Goal: Task Accomplishment & Management: Manage account settings

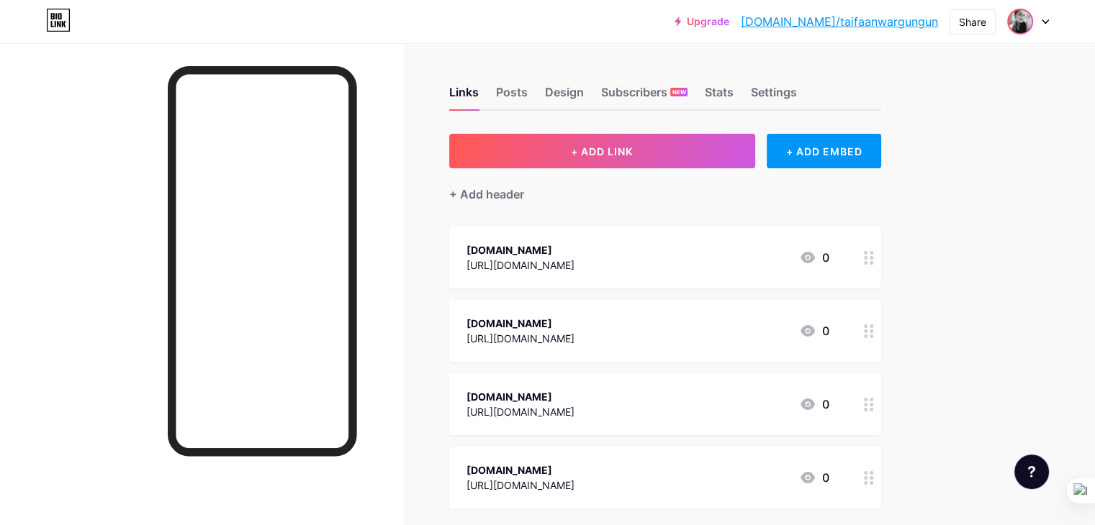
click at [1028, 17] on img at bounding box center [1019, 21] width 23 height 23
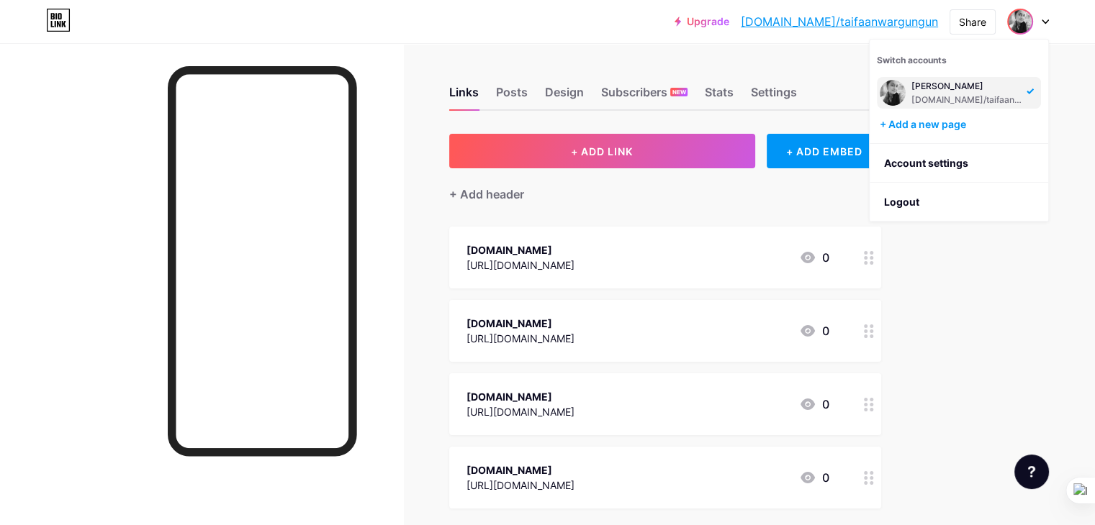
click at [1038, 19] on div at bounding box center [1028, 22] width 42 height 26
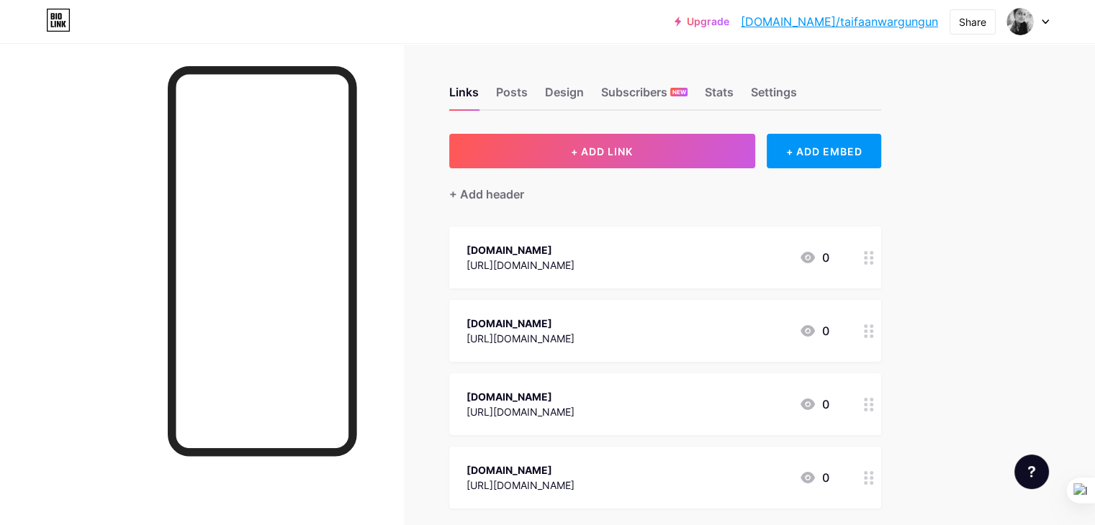
click at [1045, 22] on icon at bounding box center [1044, 21] width 7 height 5
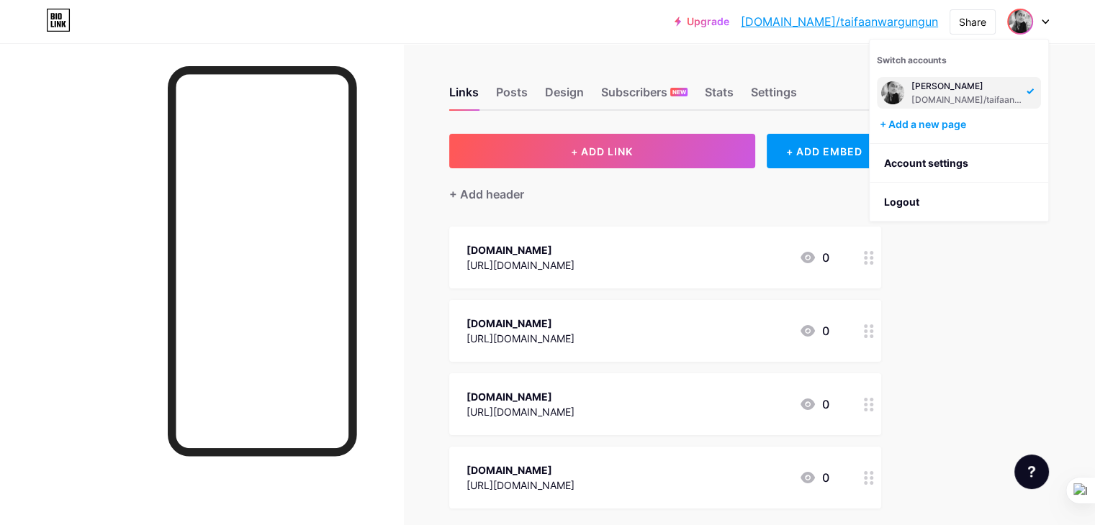
click at [894, 91] on img at bounding box center [892, 92] width 23 height 23
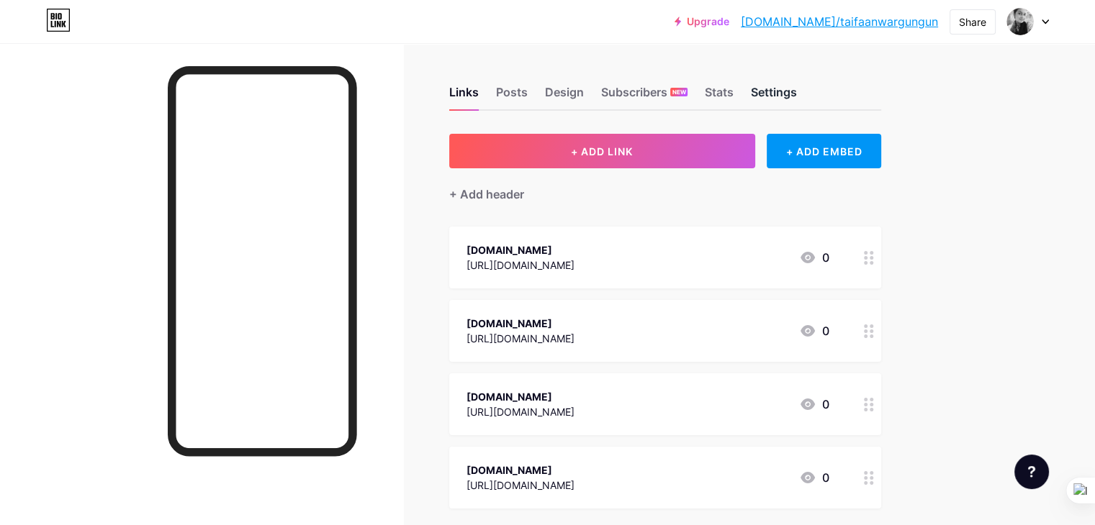
click at [797, 86] on div "Settings" at bounding box center [774, 96] width 46 height 26
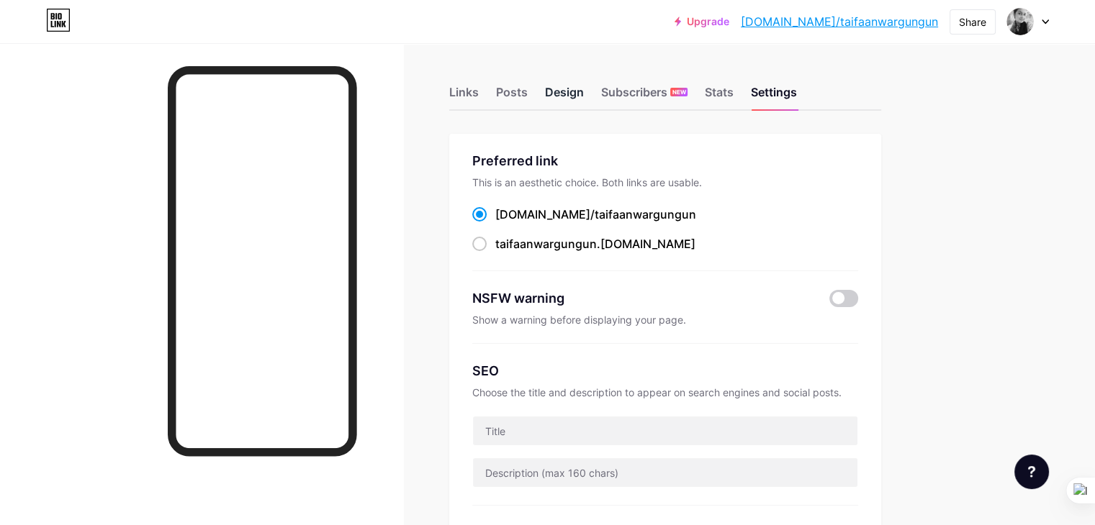
click at [584, 91] on div "Design" at bounding box center [564, 96] width 39 height 26
click at [797, 92] on div "Settings" at bounding box center [774, 96] width 46 height 26
click at [1039, 15] on div at bounding box center [1028, 22] width 42 height 26
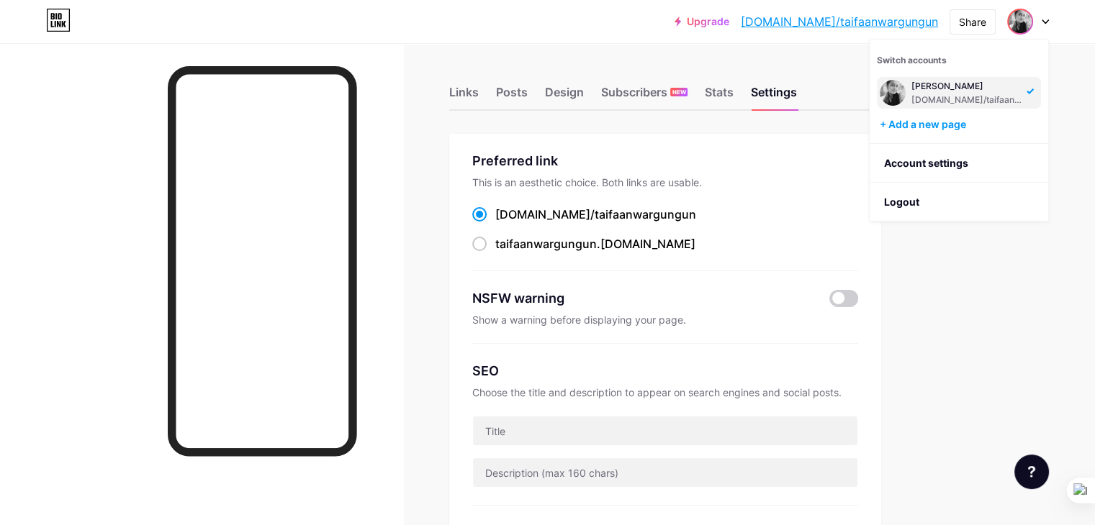
click at [974, 88] on div "[PERSON_NAME]" at bounding box center [966, 87] width 111 height 12
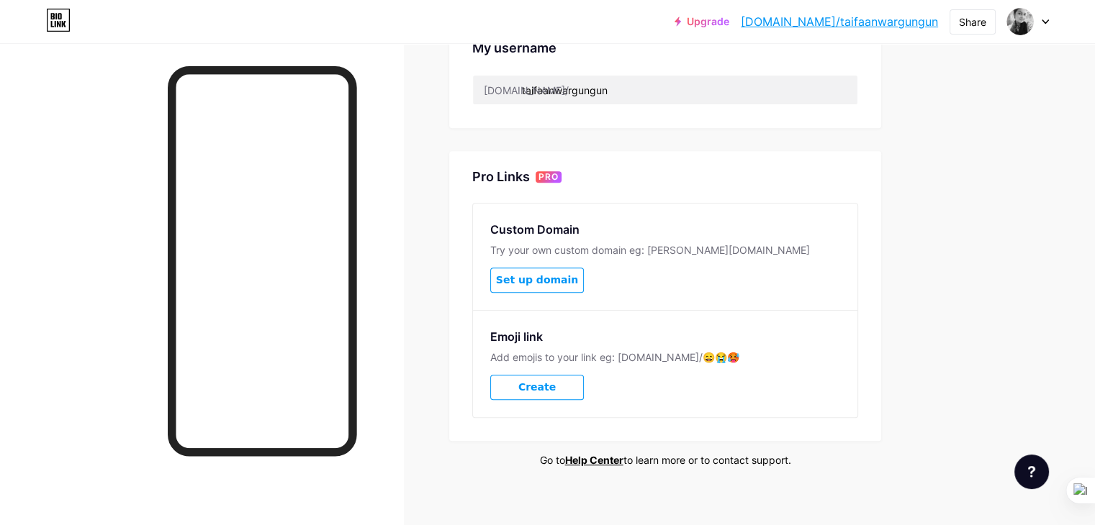
scroll to position [599, 0]
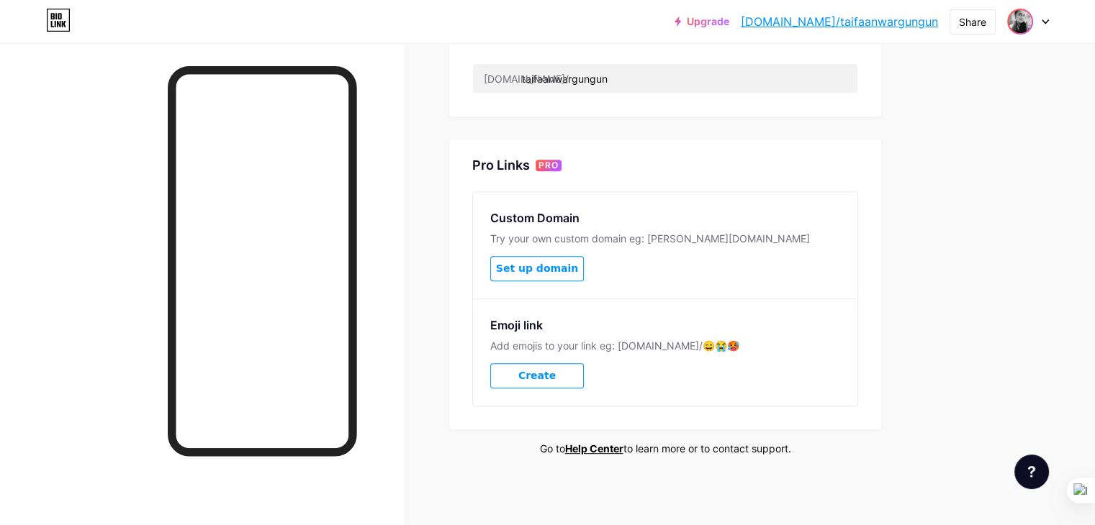
click at [1022, 18] on img at bounding box center [1019, 21] width 23 height 23
click at [914, 164] on link "Account settings" at bounding box center [958, 163] width 178 height 39
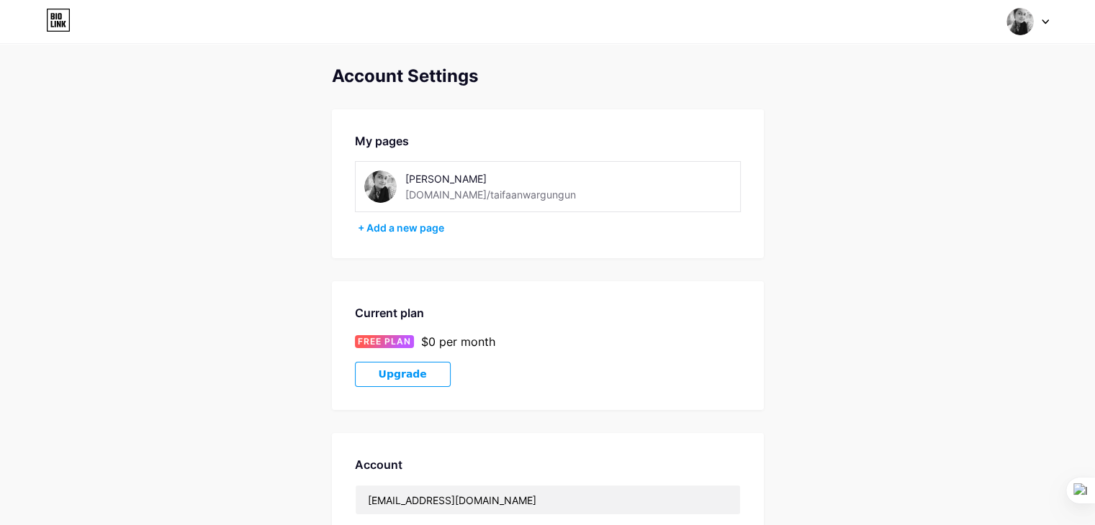
click at [381, 186] on img at bounding box center [380, 187] width 32 height 32
click at [382, 186] on img at bounding box center [380, 187] width 32 height 32
click at [442, 181] on div "[PERSON_NAME]" at bounding box center [507, 178] width 204 height 15
click at [446, 201] on div "[DOMAIN_NAME]/taifaanwargungun" at bounding box center [490, 194] width 171 height 15
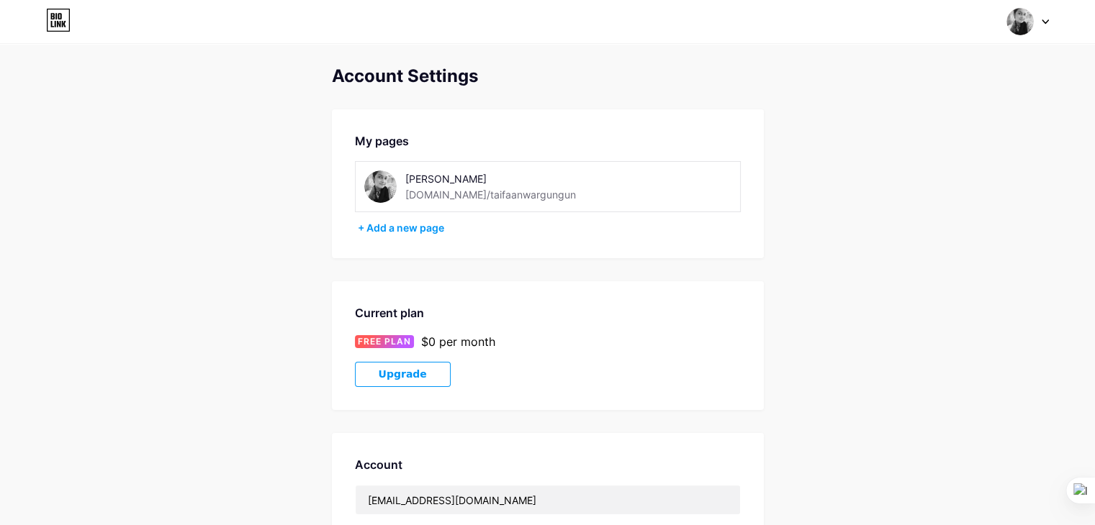
click at [389, 183] on img at bounding box center [380, 187] width 32 height 32
click at [389, 184] on img at bounding box center [380, 187] width 32 height 32
click at [1017, 22] on img at bounding box center [1019, 21] width 27 height 27
click at [975, 99] on div "[DOMAIN_NAME]/taifaanwargungun" at bounding box center [966, 100] width 111 height 12
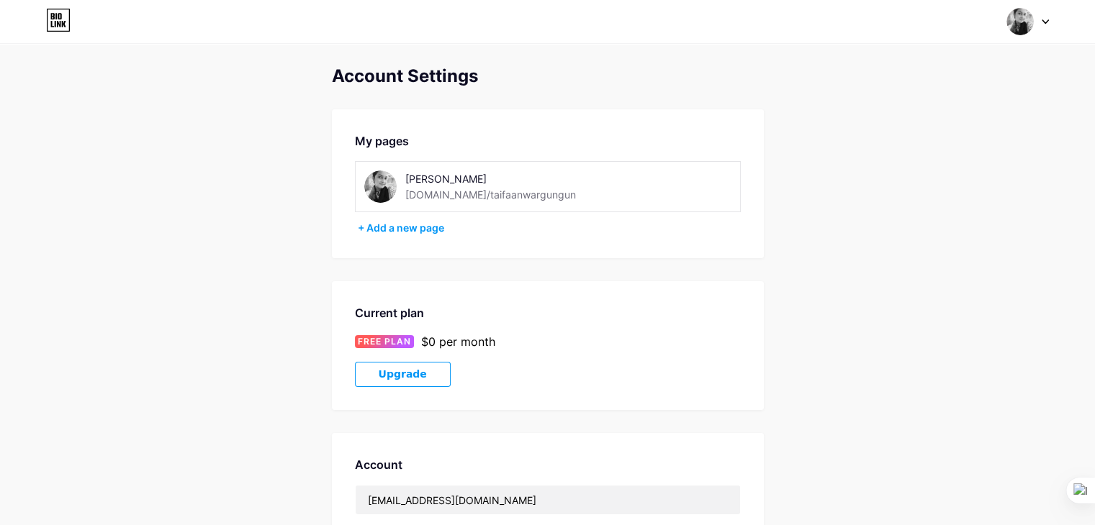
click at [1030, 21] on img at bounding box center [1019, 21] width 27 height 27
click at [924, 168] on link "Dashboard" at bounding box center [958, 163] width 178 height 39
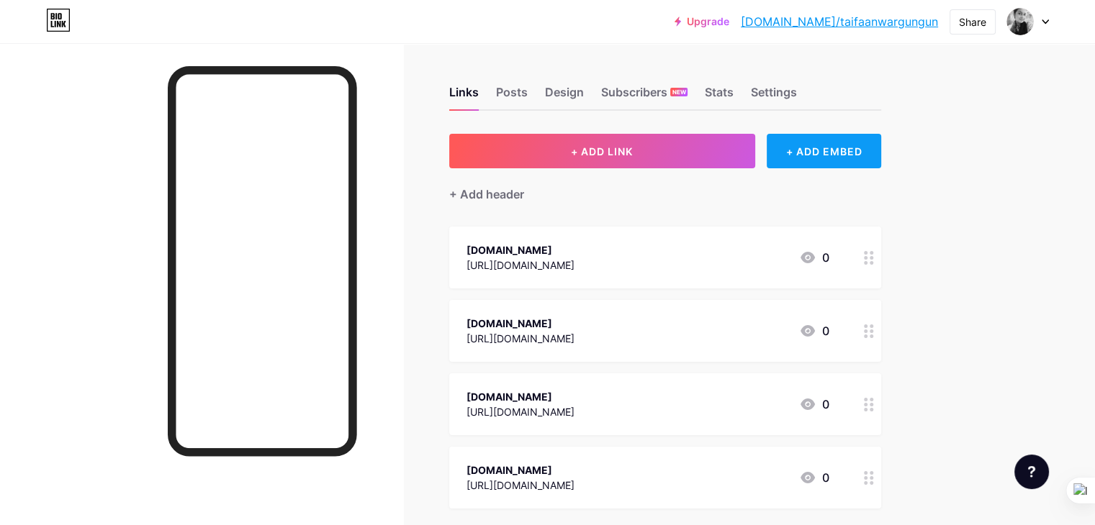
click at [874, 149] on div "+ ADD EMBED" at bounding box center [823, 151] width 114 height 35
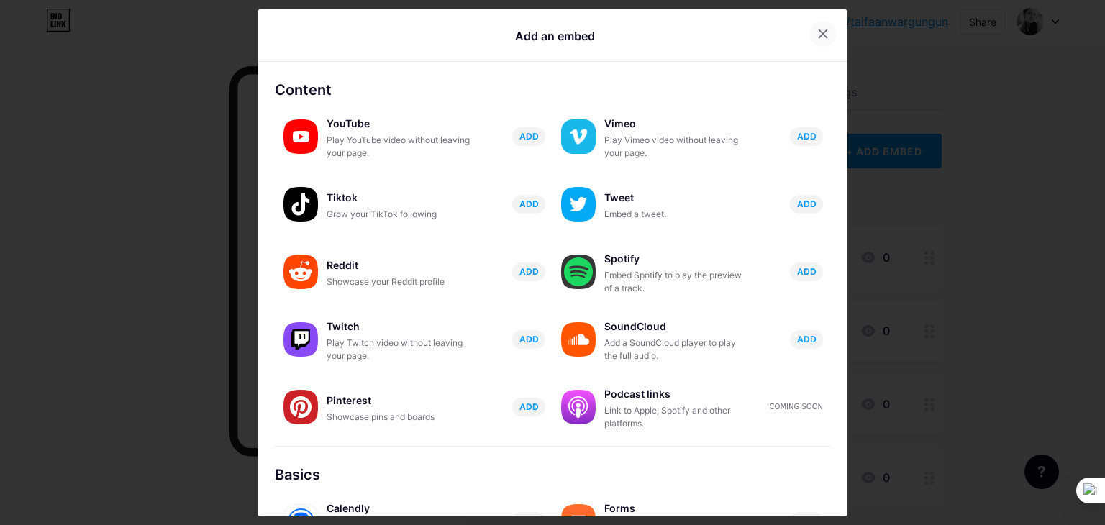
click at [817, 36] on icon at bounding box center [823, 34] width 12 height 12
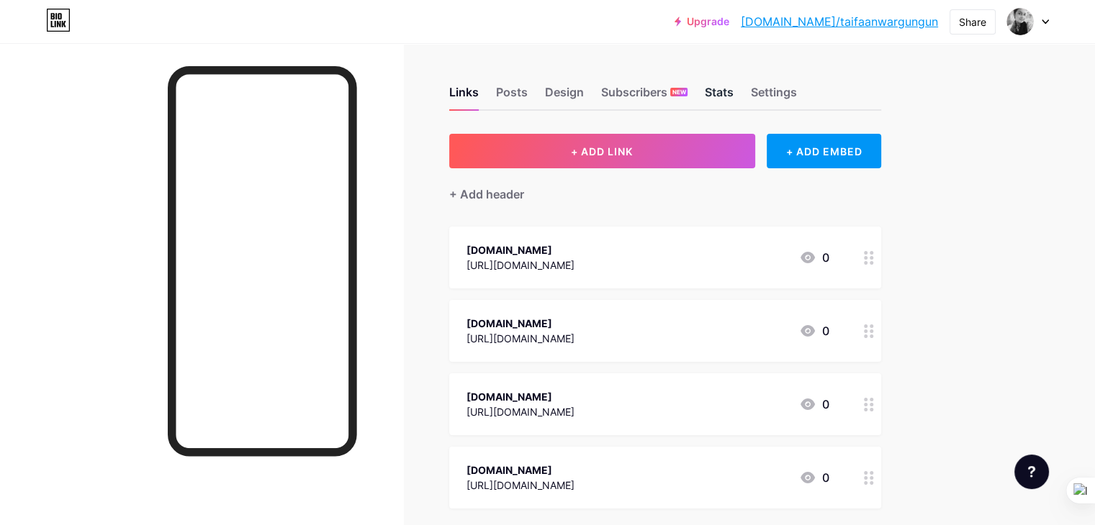
click at [733, 88] on div "Stats" at bounding box center [718, 96] width 29 height 26
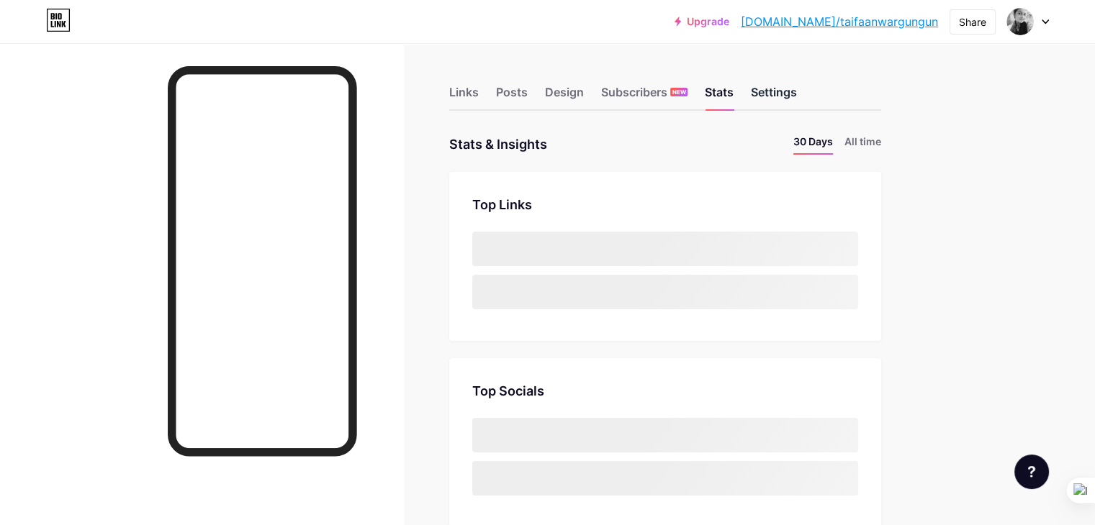
click at [797, 95] on div "Settings" at bounding box center [774, 96] width 46 height 26
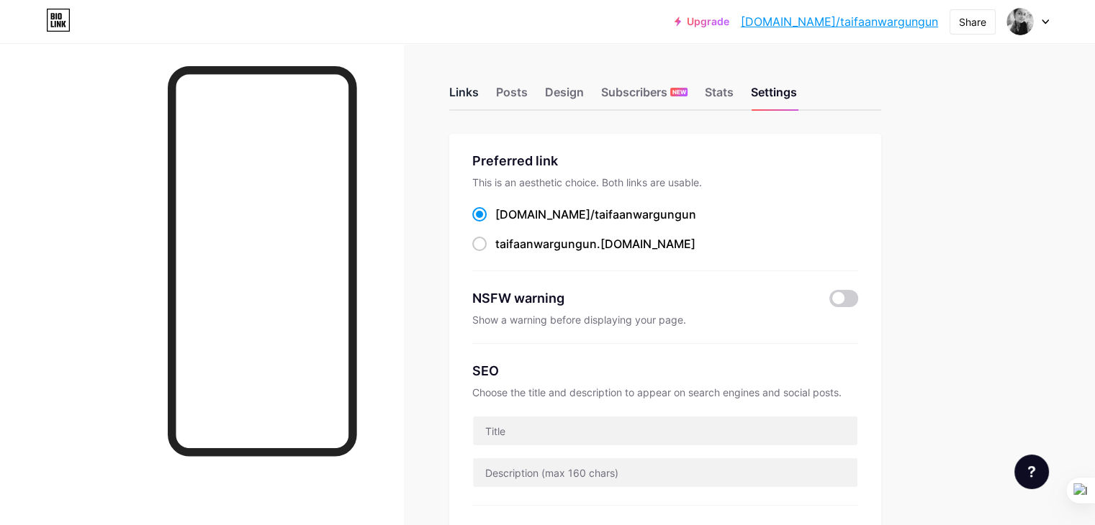
click at [479, 88] on div "Links" at bounding box center [464, 96] width 30 height 26
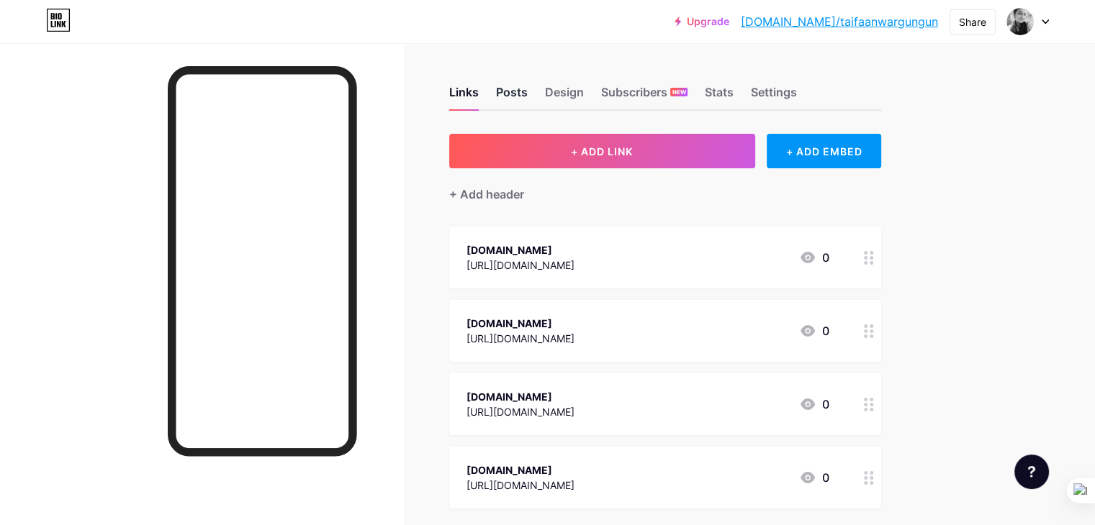
click at [527, 90] on div "Posts" at bounding box center [512, 96] width 32 height 26
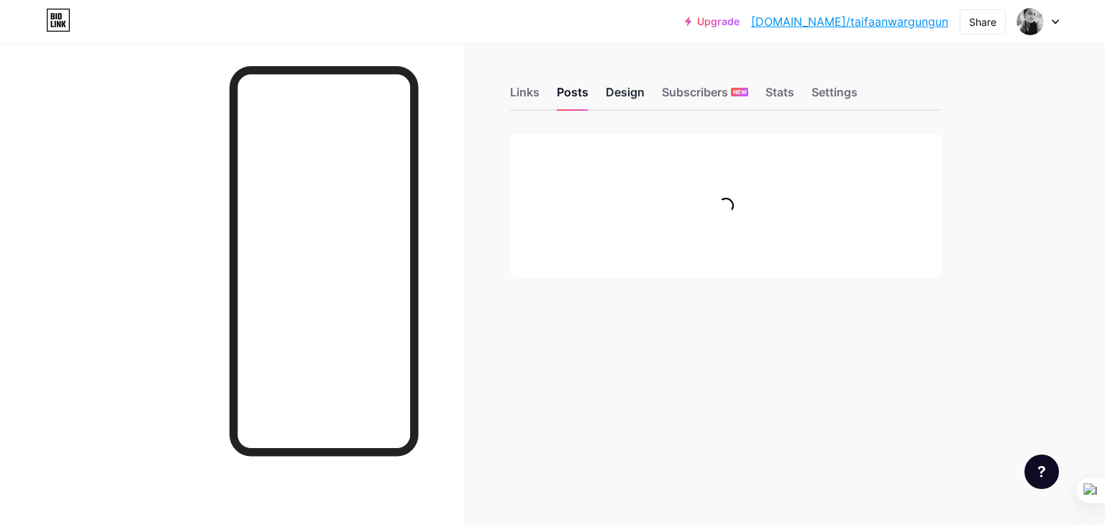
click at [632, 87] on div "Design" at bounding box center [625, 96] width 39 height 26
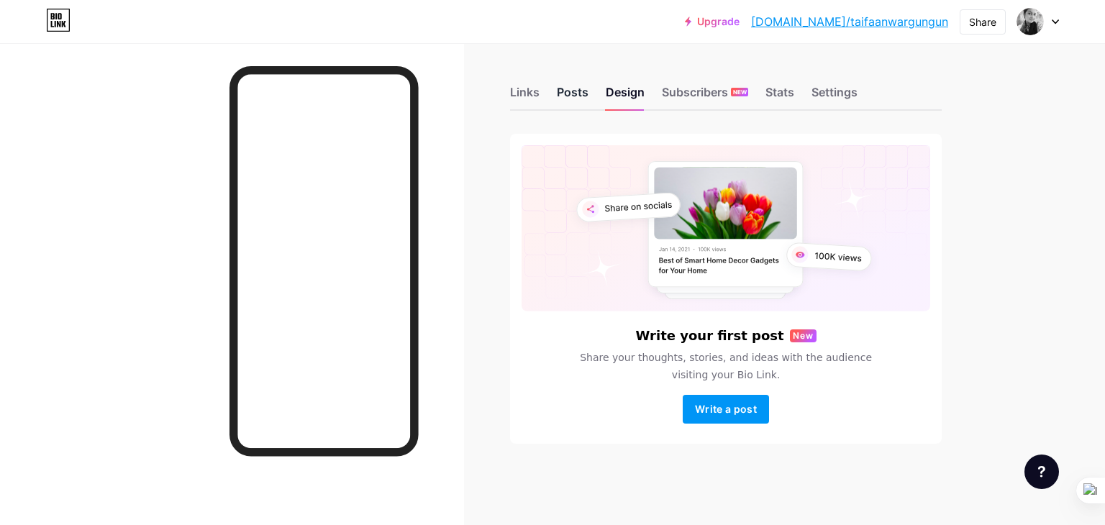
click at [572, 89] on div "Posts" at bounding box center [573, 96] width 32 height 26
click at [1036, 471] on div at bounding box center [1042, 472] width 35 height 35
click at [940, 448] on div "Links Posts Design Subscribers NEW Stats Settings Write your first post New Sha…" at bounding box center [501, 279] width 1002 height 473
click at [468, 240] on div "Links Posts Design Subscribers NEW Stats Settings Write your first post New Sha…" at bounding box center [501, 279] width 1002 height 473
click at [1036, 24] on img at bounding box center [1030, 21] width 23 height 23
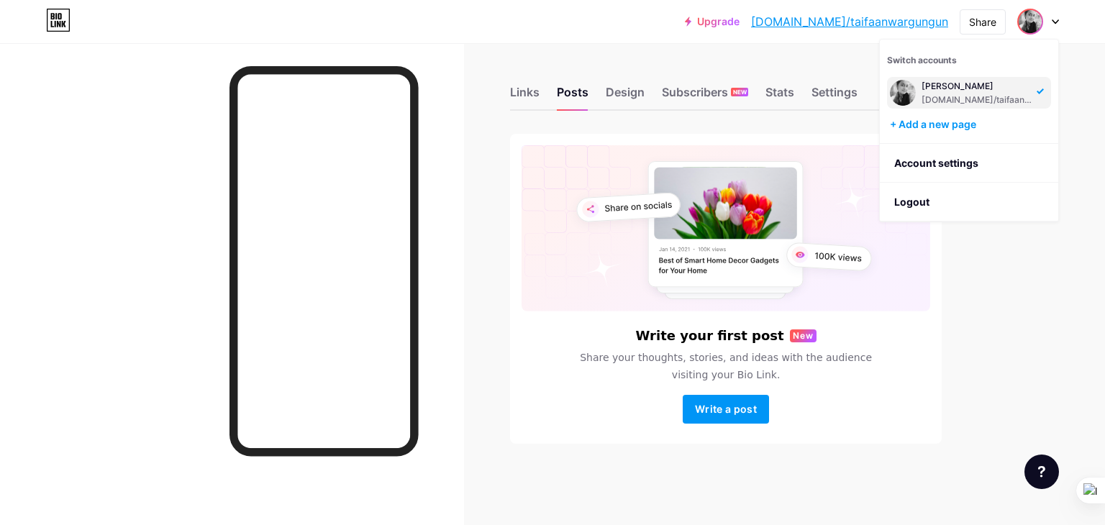
click at [1052, 21] on icon at bounding box center [1055, 21] width 7 height 5
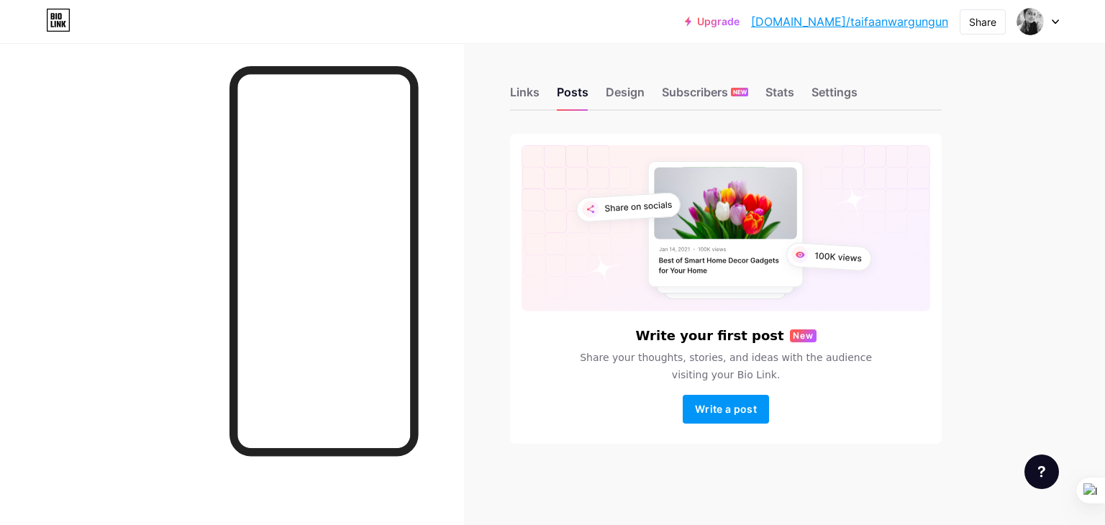
click at [1054, 21] on icon at bounding box center [1056, 22] width 6 height 4
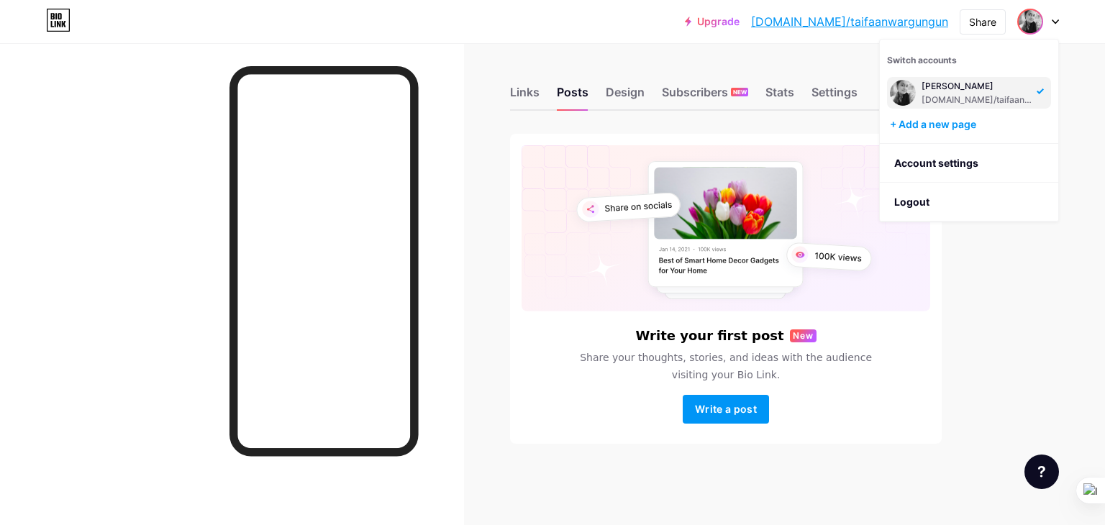
click at [990, 250] on div "Links Posts Design Subscribers NEW Stats Settings Write your first post New Sha…" at bounding box center [501, 279] width 1002 height 473
